Goal: Task Accomplishment & Management: Use online tool/utility

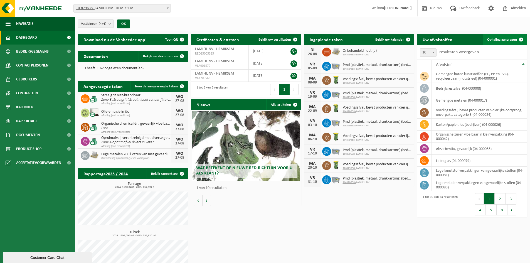
click at [494, 36] on link "Ophaling aanvragen" at bounding box center [504, 39] width 44 height 11
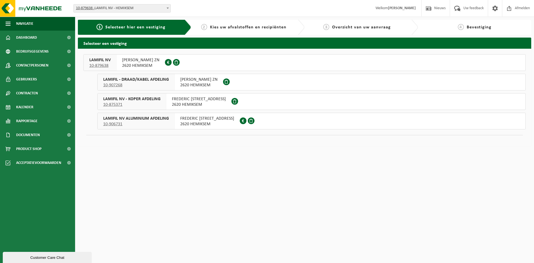
click at [103, 61] on span "LAMIFIL NV" at bounding box center [99, 60] width 21 height 6
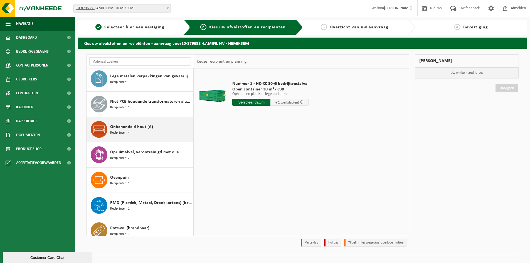
click at [128, 124] on span "Onbehandeld hout (A)" at bounding box center [131, 126] width 43 height 7
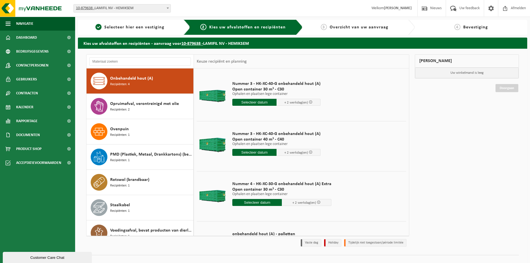
scroll to position [39, 0]
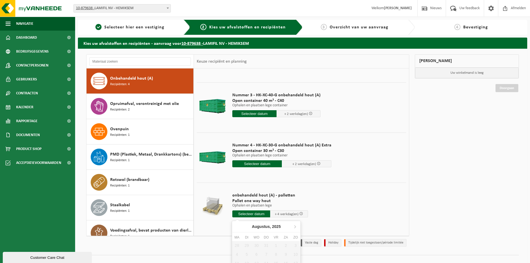
click at [247, 215] on input "text" at bounding box center [251, 213] width 38 height 7
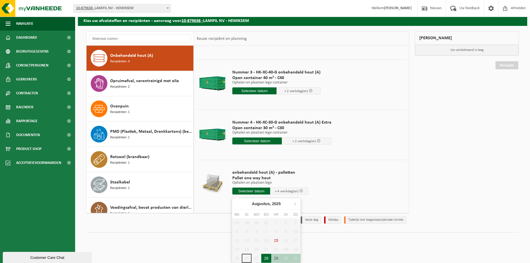
click at [265, 257] on div "28" at bounding box center [266, 258] width 10 height 9
type input "Van 2025-08-28"
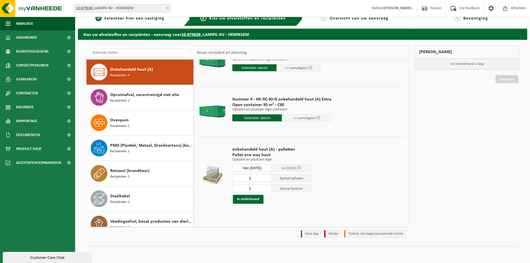
scroll to position [79, 0]
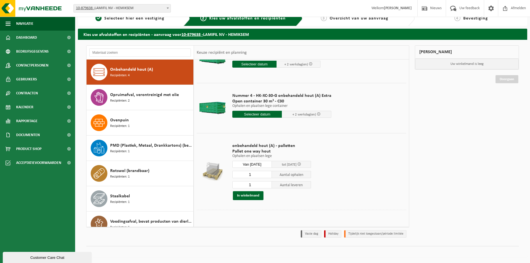
click at [250, 174] on input "1" at bounding box center [251, 174] width 39 height 7
drag, startPoint x: 253, startPoint y: 174, endPoint x: 242, endPoint y: 172, distance: 11.0
click at [242, 172] on input "1" at bounding box center [251, 174] width 39 height 7
type input "91"
type input "0"
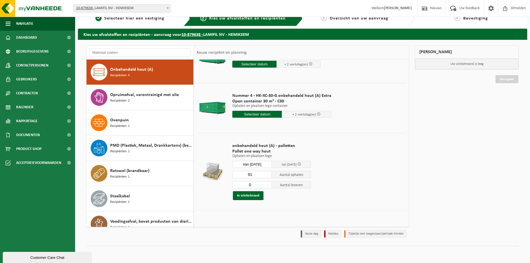
click at [266, 187] on input "0" at bounding box center [251, 184] width 39 height 7
click at [257, 194] on button "In winkelmand" at bounding box center [248, 195] width 31 height 9
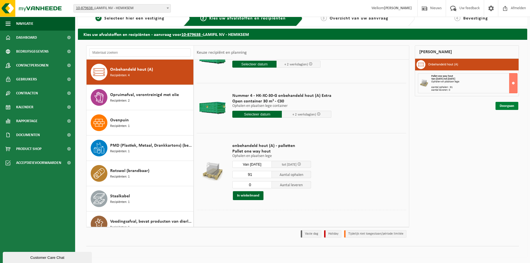
click at [512, 103] on link "Doorgaan" at bounding box center [506, 106] width 23 height 8
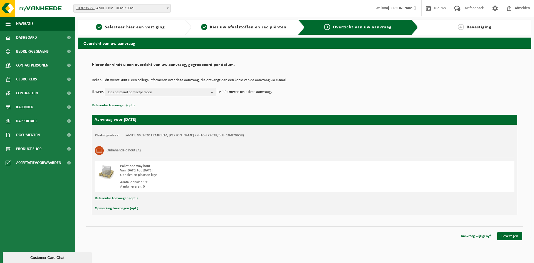
click at [107, 208] on button "Opmerking toevoegen (opt.)" at bounding box center [116, 208] width 43 height 7
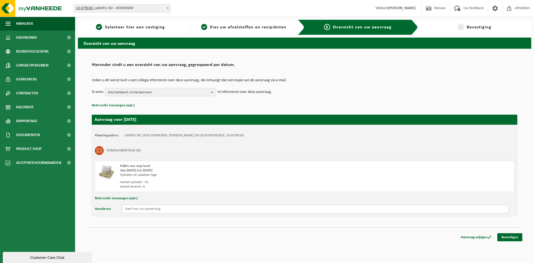
click at [134, 208] on input "text" at bounding box center [315, 209] width 387 height 8
type input "7 stapels van 13 paletten hoog"
click at [195, 222] on div "Hieronder vindt u een overzicht van uw aanvraag, gegroepeerd per datum. Indien …" at bounding box center [304, 144] width 453 height 190
click at [205, 92] on span "Kies bestaand contactpersoon" at bounding box center [158, 92] width 101 height 8
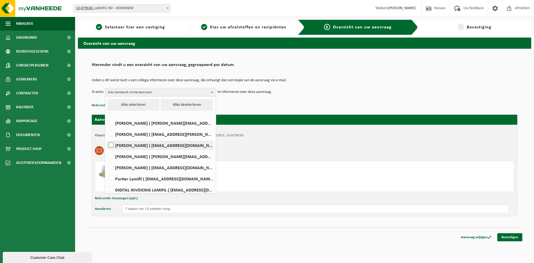
click at [112, 145] on label "Dirk Boels ( dirk.boels@lamifil.be )" at bounding box center [160, 145] width 106 height 8
click at [107, 138] on input "Dirk Boels ( dirk.boels@lamifil.be )" at bounding box center [106, 138] width 0 height 0
checkbox input "true"
drag, startPoint x: 110, startPoint y: 168, endPoint x: 113, endPoint y: 164, distance: 4.7
click at [111, 168] on label "Marc De Wijn ( marc.de.wijn@lamifil.be )" at bounding box center [160, 167] width 106 height 8
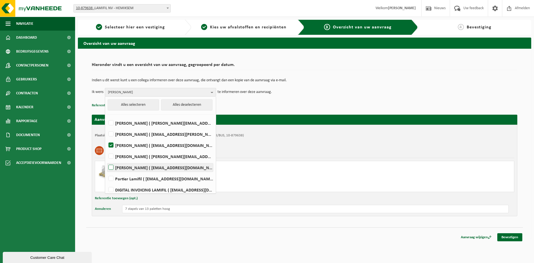
click at [107, 160] on input "Marc De Wijn ( marc.de.wijn@lamifil.be )" at bounding box center [106, 160] width 0 height 0
checkbox input "true"
click at [214, 94] on b "button" at bounding box center [213, 92] width 5 height 8
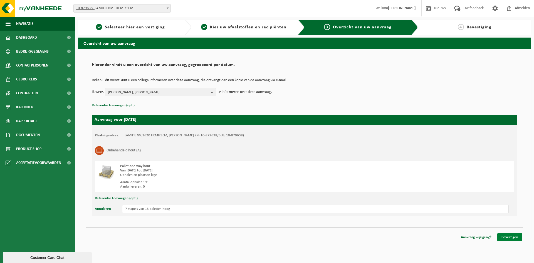
click at [509, 234] on link "Bevestigen" at bounding box center [509, 237] width 25 height 8
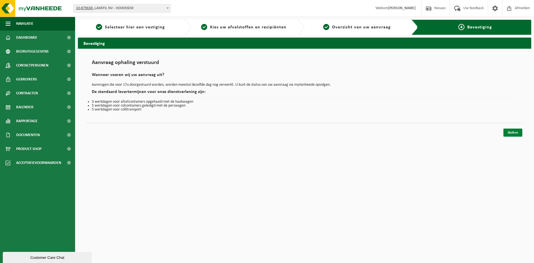
click at [514, 133] on link "Sluiten" at bounding box center [512, 132] width 19 height 8
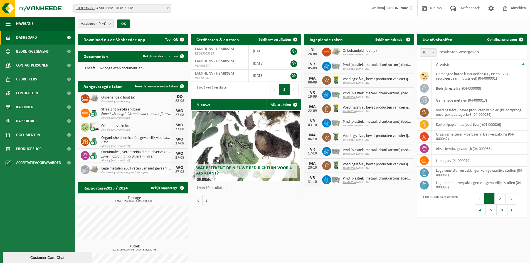
click at [247, 169] on span "Wat betekent de nieuwe RED-richtlijn voor u als klant?" at bounding box center [244, 171] width 96 height 10
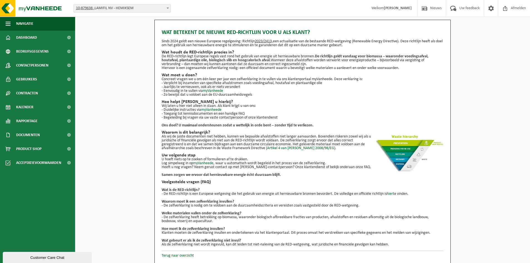
scroll to position [1, 0]
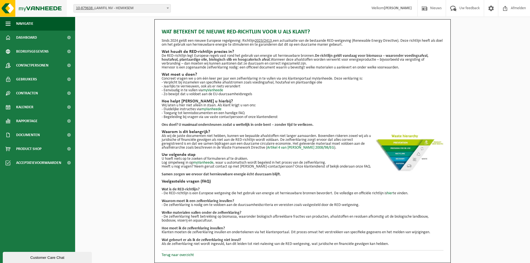
click at [9, 6] on img at bounding box center [33, 8] width 67 height 17
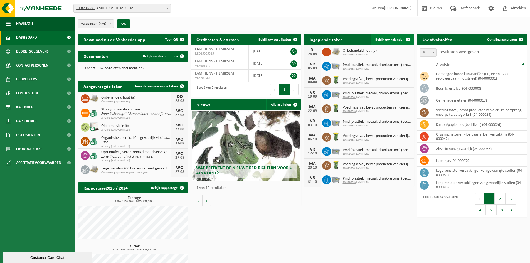
click at [385, 39] on span "Bekijk uw kalender" at bounding box center [389, 40] width 29 height 4
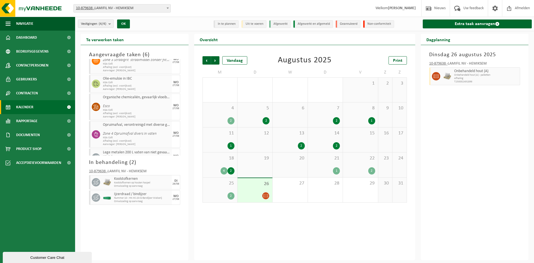
scroll to position [58, 0]
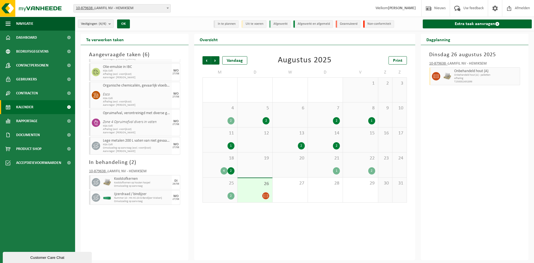
click at [213, 187] on div "25 2" at bounding box center [220, 189] width 34 height 25
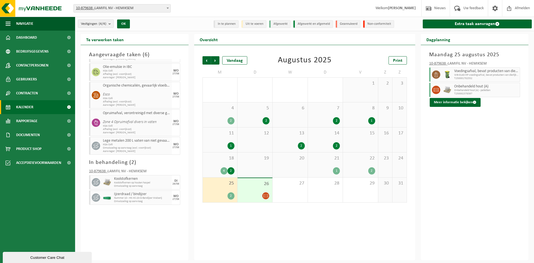
click at [256, 186] on span "26" at bounding box center [254, 184] width 29 height 6
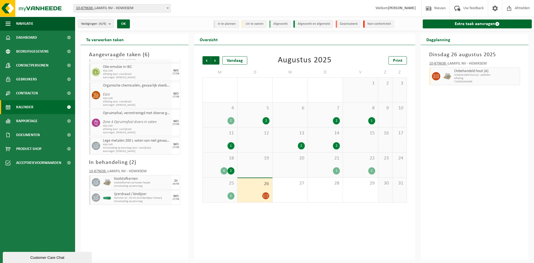
click at [287, 222] on div "Vorige Volgende Vandaag [DATE] Print M D W D V Z Z 28 1 29 1 3 30 1 31 3 1 2 3 …" at bounding box center [304, 152] width 221 height 215
click at [43, 8] on img at bounding box center [33, 8] width 67 height 17
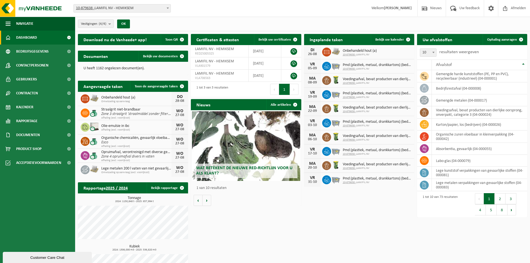
click at [356, 232] on div "Download nu de Vanheede+ app! Toon QR Certificaten & attesten Bekijk uw certifi…" at bounding box center [302, 162] width 452 height 262
